Goal: Task Accomplishment & Management: Complete application form

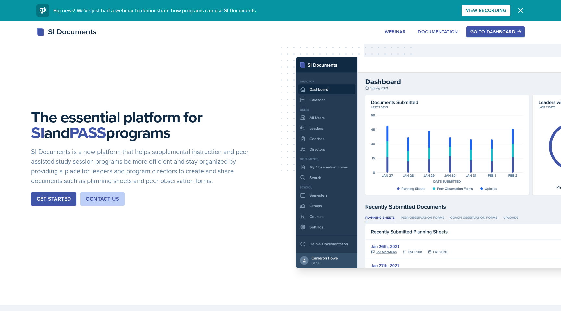
click at [501, 30] on div "Go to Dashboard" at bounding box center [495, 31] width 50 height 5
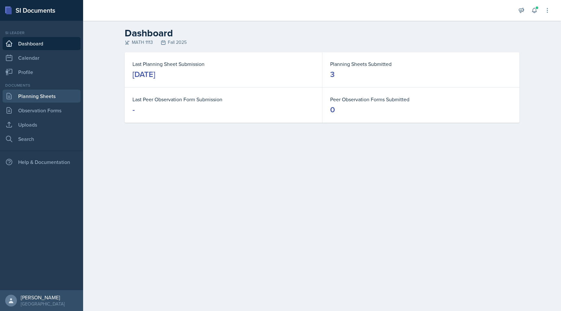
click at [48, 101] on link "Planning Sheets" at bounding box center [42, 96] width 78 height 13
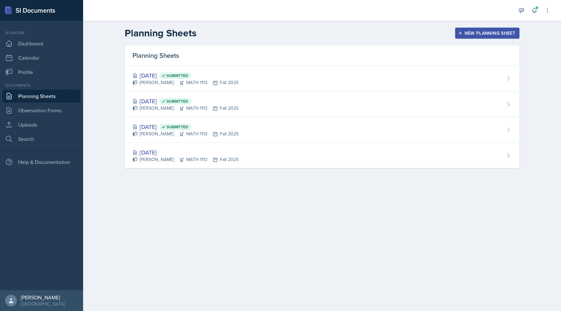
click at [471, 34] on div "New Planning Sheet" at bounding box center [487, 33] width 56 height 5
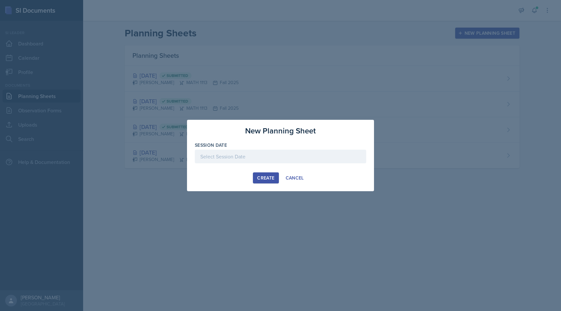
click at [225, 148] on label "Session Date" at bounding box center [211, 145] width 32 height 6
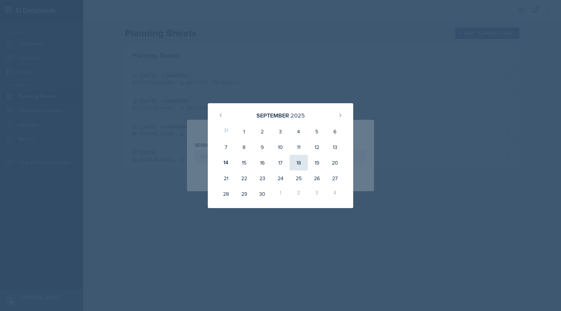
click at [297, 158] on div "18" at bounding box center [299, 163] width 18 height 16
type input "September 18th, 2025"
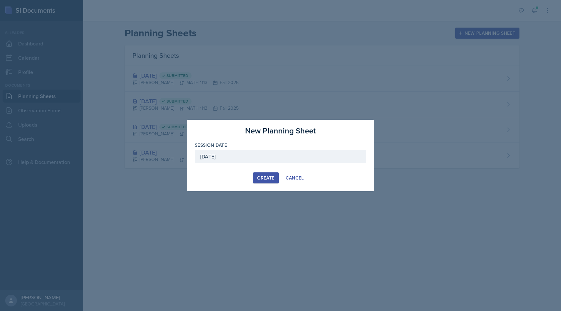
click at [271, 180] on div "Create" at bounding box center [265, 177] width 17 height 5
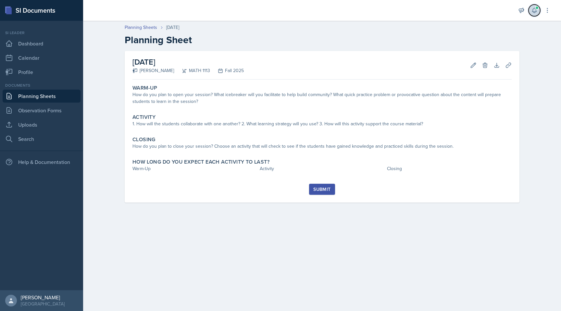
click at [535, 16] on button at bounding box center [535, 11] width 12 height 12
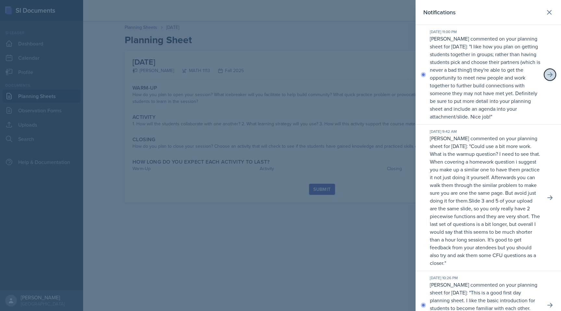
click at [554, 74] on button at bounding box center [550, 75] width 12 height 12
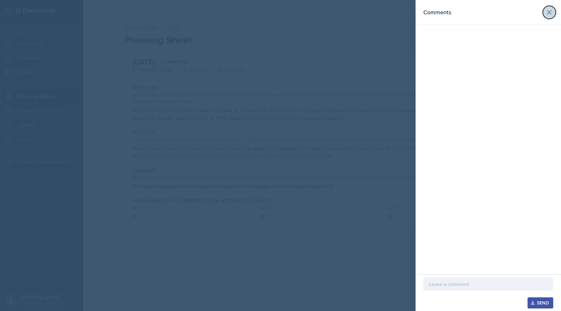
click at [550, 17] on button at bounding box center [549, 12] width 13 height 13
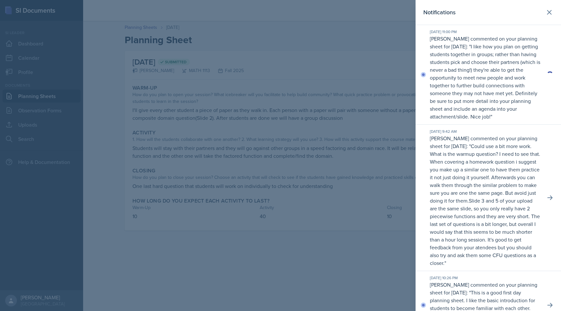
click at [493, 74] on p "I like how you plan on getting students together in groups; rather than having …" at bounding box center [485, 81] width 110 height 77
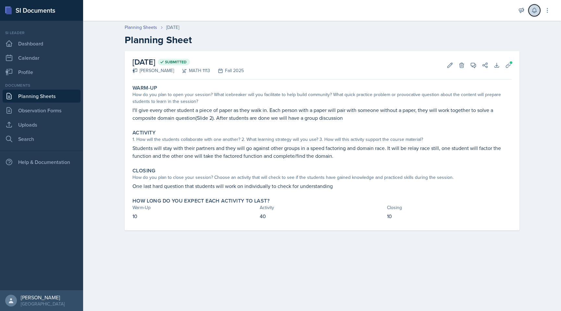
click at [536, 8] on icon at bounding box center [534, 10] width 6 height 6
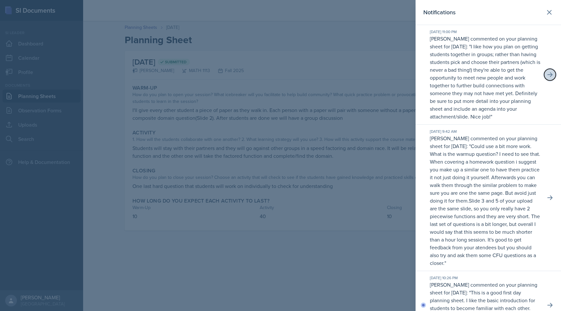
click at [548, 71] on button at bounding box center [550, 75] width 12 height 12
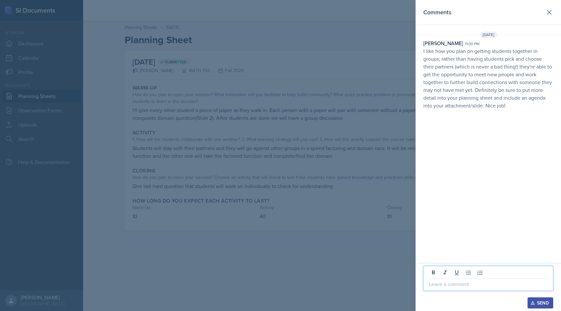
click at [486, 285] on p at bounding box center [488, 284] width 119 height 8
click at [539, 301] on div "Send" at bounding box center [540, 302] width 17 height 5
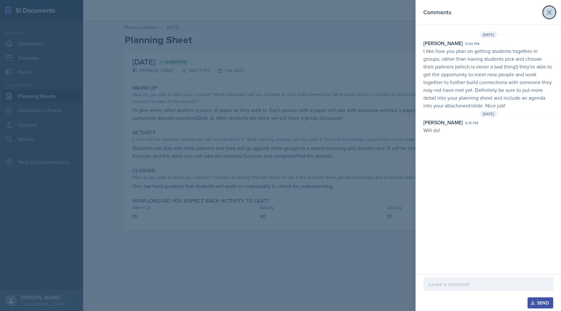
click at [550, 11] on icon at bounding box center [549, 12] width 4 height 4
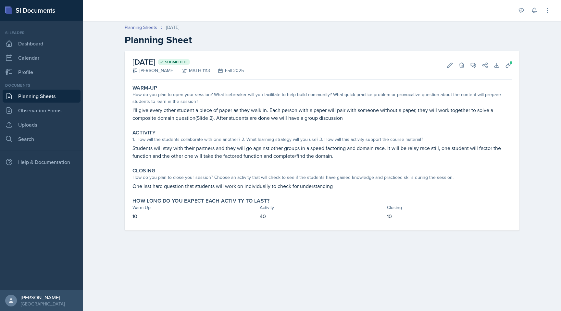
click at [143, 23] on header "Planning Sheets Sep 9th, 2025 Planning Sheet" at bounding box center [322, 35] width 478 height 35
click at [144, 25] on link "Planning Sheets" at bounding box center [141, 27] width 32 height 7
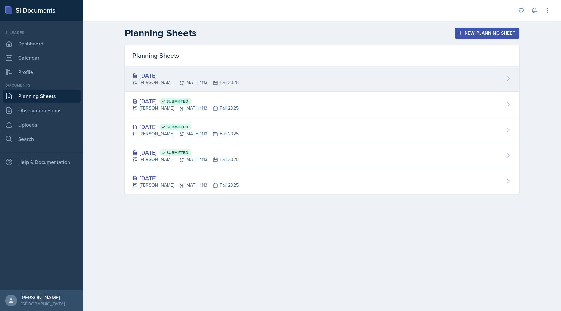
click at [172, 79] on div "Sep 18th, 2025" at bounding box center [185, 75] width 106 height 9
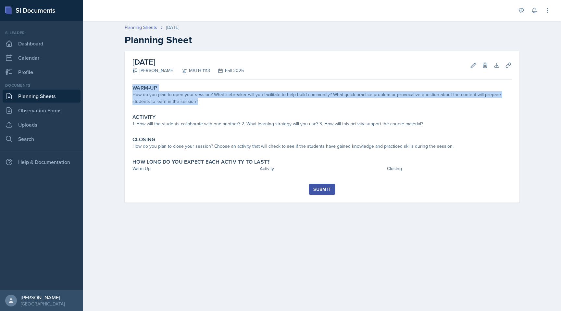
drag, startPoint x: 207, startPoint y: 103, endPoint x: 128, endPoint y: 87, distance: 80.2
click at [128, 87] on div "September 18th, 2025 Wasfi Zayed MATH 1113 Fall 2025 Edit Delete Download Uploa…" at bounding box center [322, 127] width 395 height 152
copy div "Warm-Up How do you plan to open your session? What icebreaker will you facilita…"
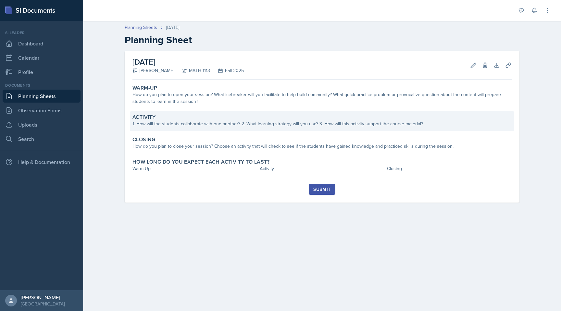
click at [304, 112] on div "Activity 1. How will the students collaborate with one another? 2. What learnin…" at bounding box center [322, 121] width 384 height 20
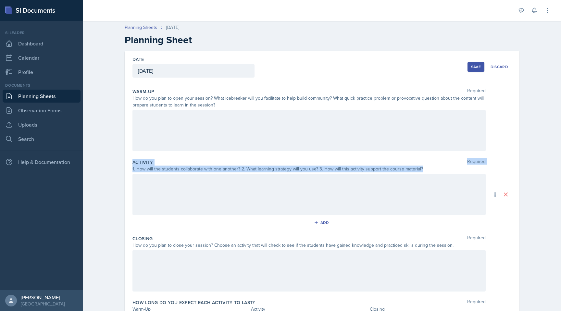
drag, startPoint x: 421, startPoint y: 169, endPoint x: 129, endPoint y: 159, distance: 292.7
click at [129, 159] on div "Date September 18th, 2025 September 2025 31 1 2 3 4 5 6 7 8 9 10 11 12 13 14 15…" at bounding box center [322, 194] width 395 height 287
copy div "Activity Required 1. How will the students collaborate with one another? 2. Wha…"
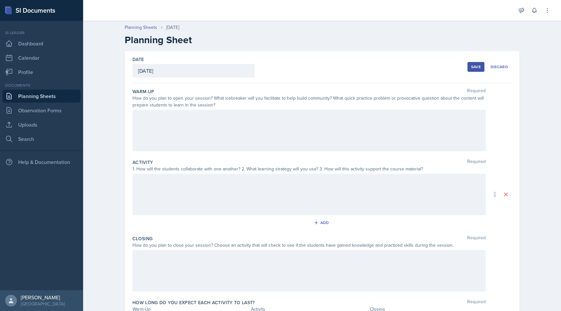
click at [318, 245] on div "How do you plan to close your session? Choose an activity that will check to se…" at bounding box center [308, 245] width 353 height 7
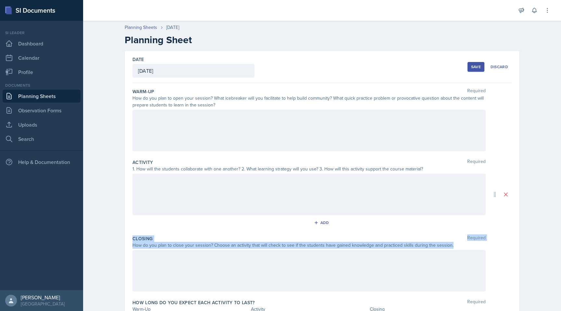
drag, startPoint x: 131, startPoint y: 236, endPoint x: 449, endPoint y: 248, distance: 318.7
click at [449, 248] on div "Date September 18th, 2025 September 2025 31 1 2 3 4 5 6 7 8 9 10 11 12 13 14 15…" at bounding box center [322, 194] width 395 height 287
copy div "Closing Required How do you plan to close your session? Choose an activity that…"
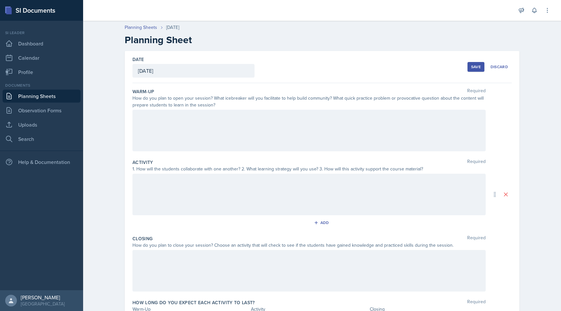
click at [288, 163] on div "Activity Required" at bounding box center [321, 162] width 379 height 6
click at [268, 131] on div at bounding box center [308, 131] width 353 height 42
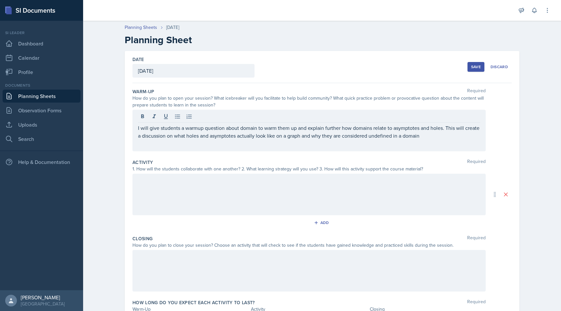
click at [235, 199] on div at bounding box center [308, 195] width 353 height 42
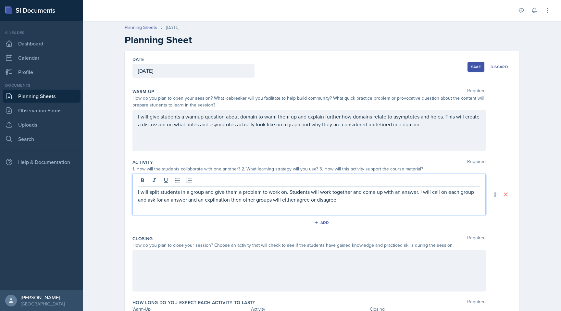
click at [217, 199] on p "I will split students in a group and give them a problem to work on. Students w…" at bounding box center [309, 196] width 342 height 16
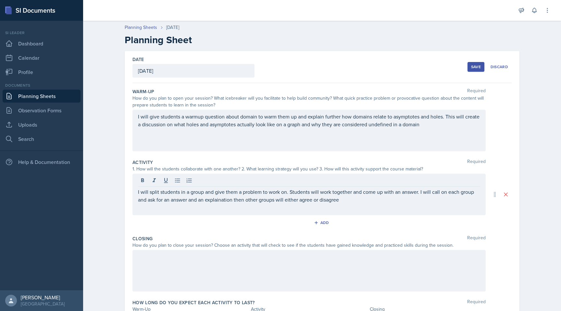
click at [362, 205] on div "I will split students in a group and give them a problem to work on. Students w…" at bounding box center [308, 195] width 353 height 42
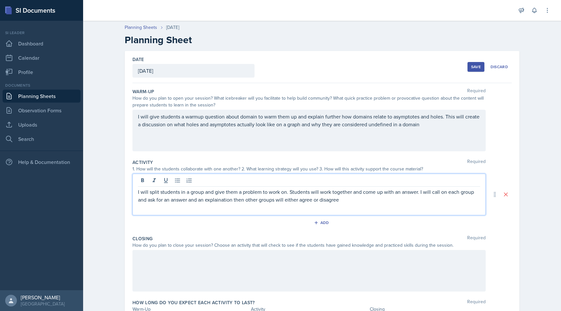
click at [348, 199] on p "I will split students in a group and give them a problem to work on. Students w…" at bounding box center [309, 196] width 342 height 16
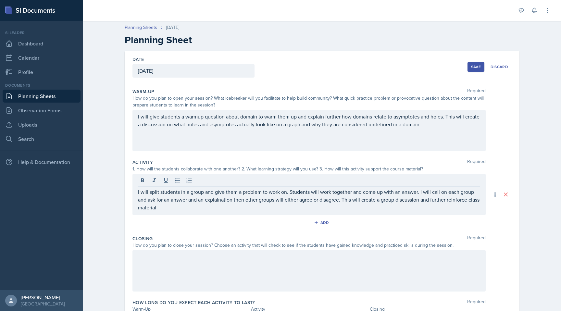
click at [335, 269] on div at bounding box center [308, 271] width 353 height 42
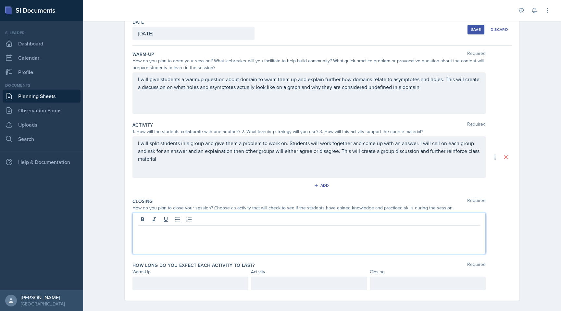
scroll to position [42, 0]
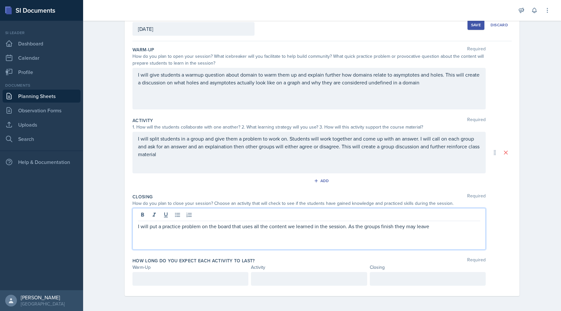
click at [177, 281] on div at bounding box center [190, 279] width 116 height 14
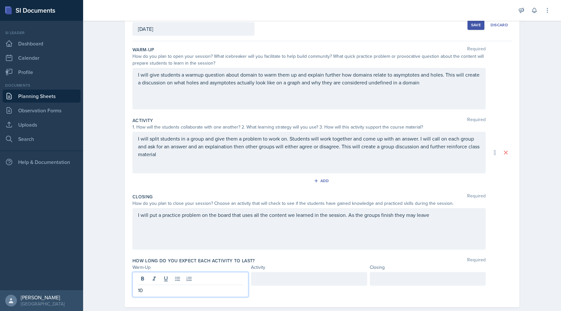
click at [271, 284] on div at bounding box center [309, 279] width 116 height 14
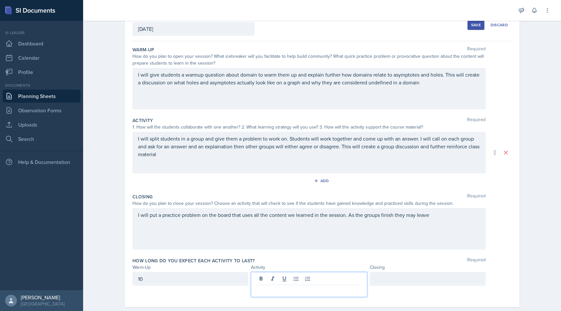
scroll to position [53, 0]
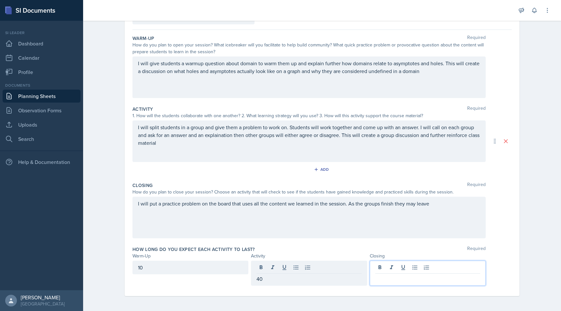
click at [397, 271] on div at bounding box center [428, 273] width 116 height 25
click at [494, 196] on div "Closing Required How do you plan to close your session? Choose an activity that…" at bounding box center [321, 212] width 379 height 64
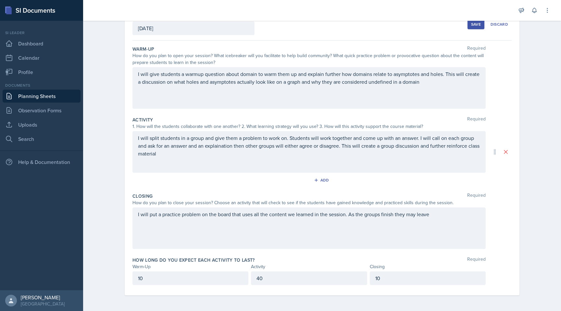
scroll to position [0, 0]
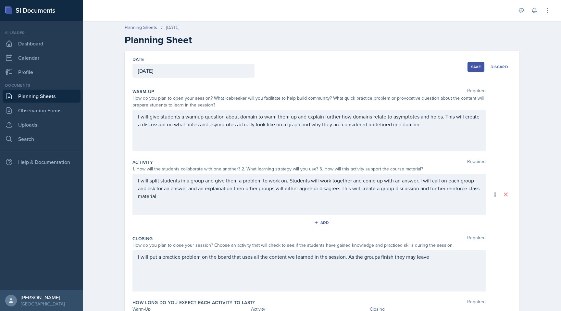
click at [475, 67] on div "Save" at bounding box center [476, 66] width 10 height 5
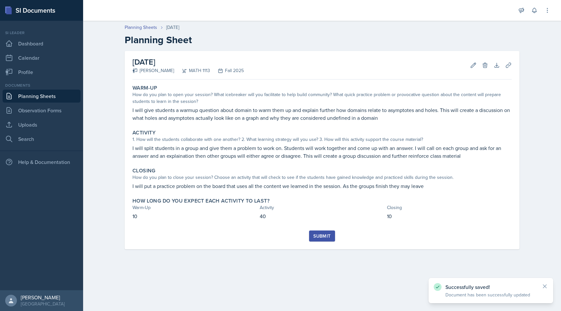
click at [328, 238] on div "Submit" at bounding box center [321, 235] width 17 height 5
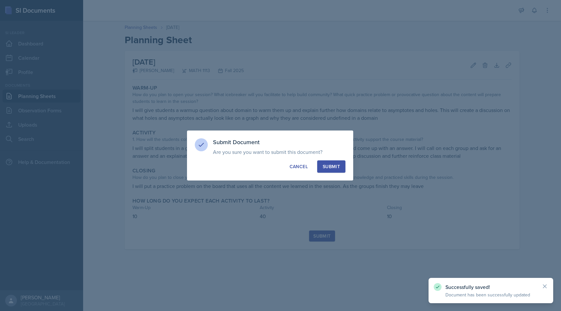
click at [331, 172] on button "Submit" at bounding box center [331, 166] width 28 height 12
